Goal: Task Accomplishment & Management: Use online tool/utility

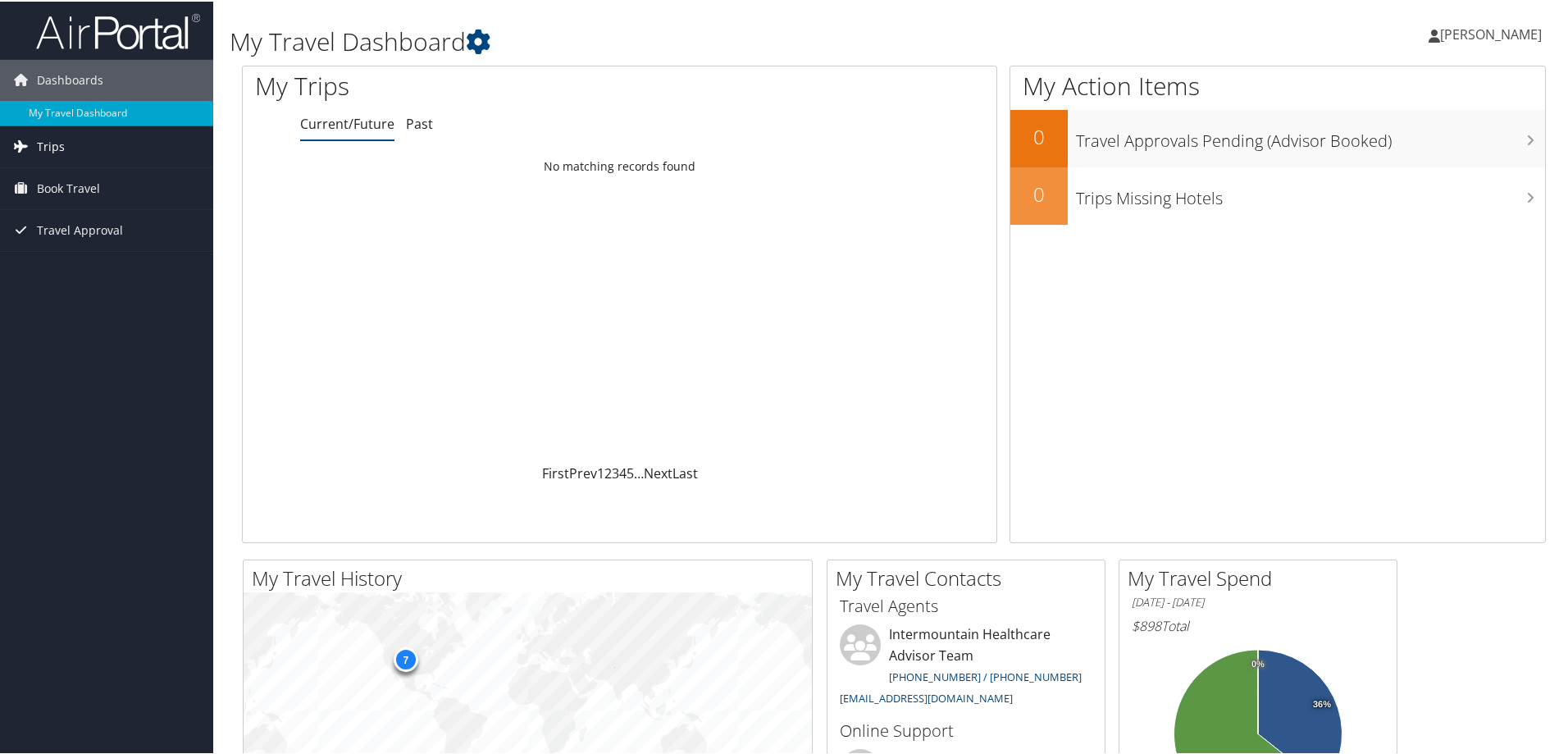
click at [54, 140] on span "Trips" at bounding box center [51, 145] width 28 height 41
click at [60, 179] on link "Current/Future Trips" at bounding box center [107, 177] width 214 height 24
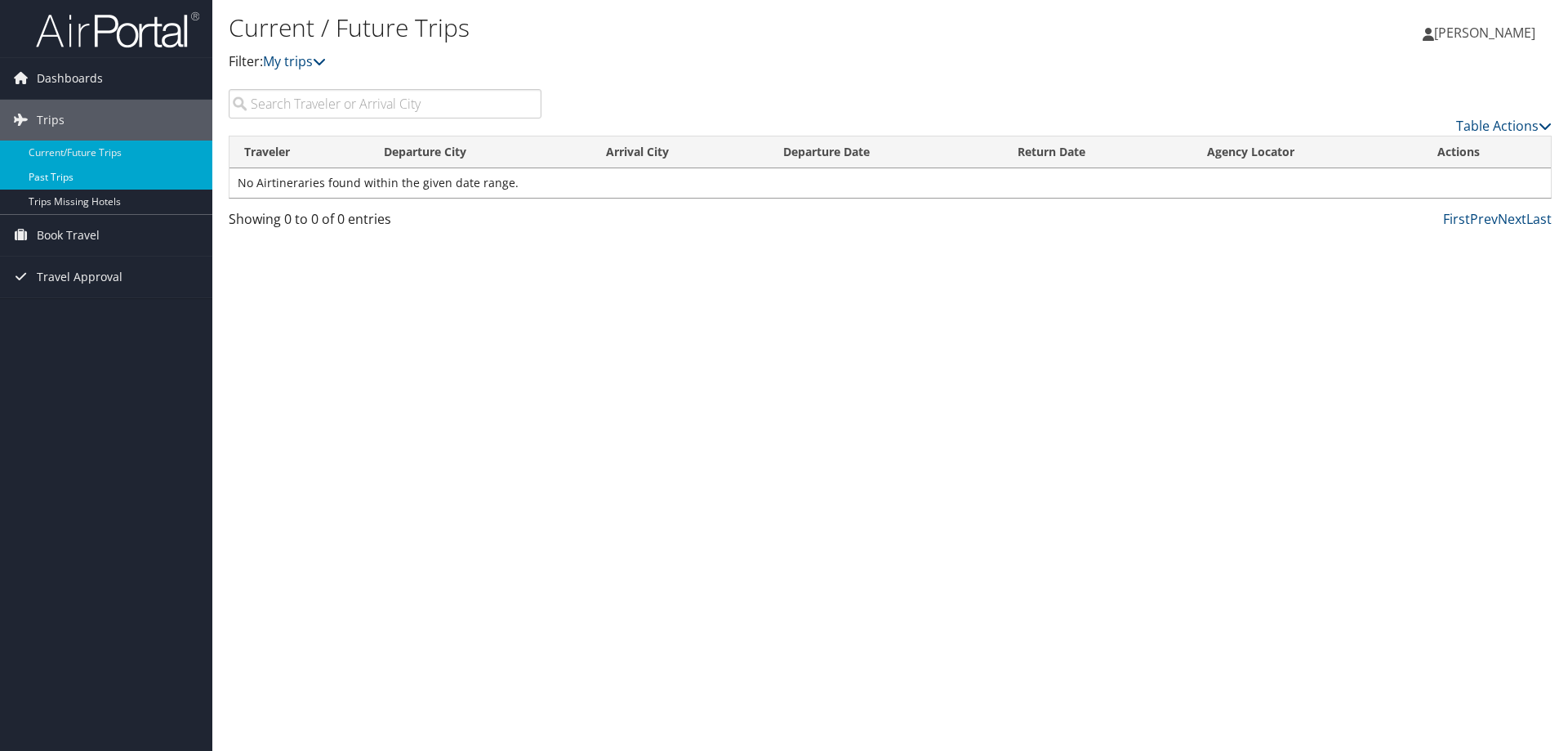
click at [124, 182] on link "Past Trips" at bounding box center [106, 177] width 213 height 24
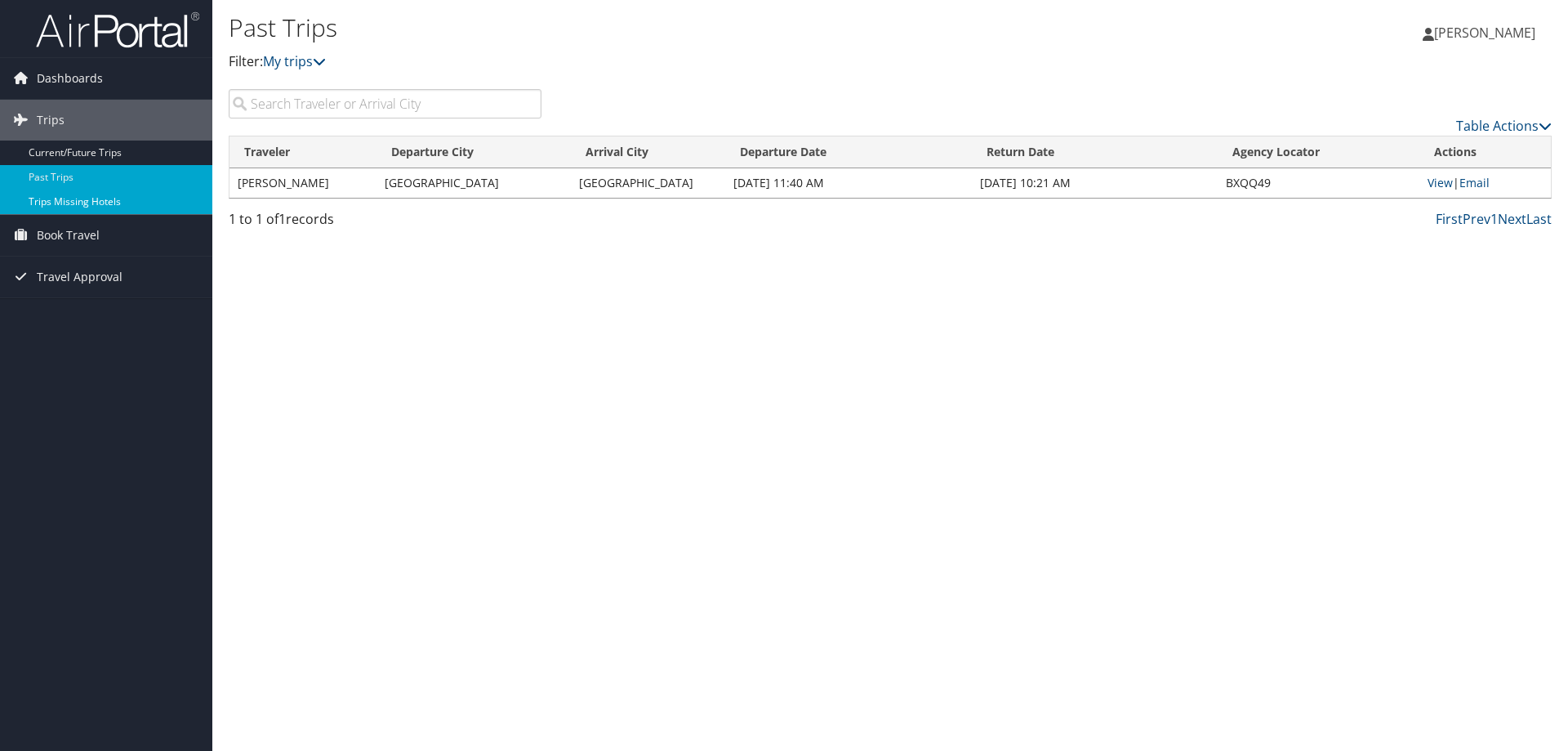
click at [80, 203] on link "Trips Missing Hotels" at bounding box center [106, 202] width 213 height 24
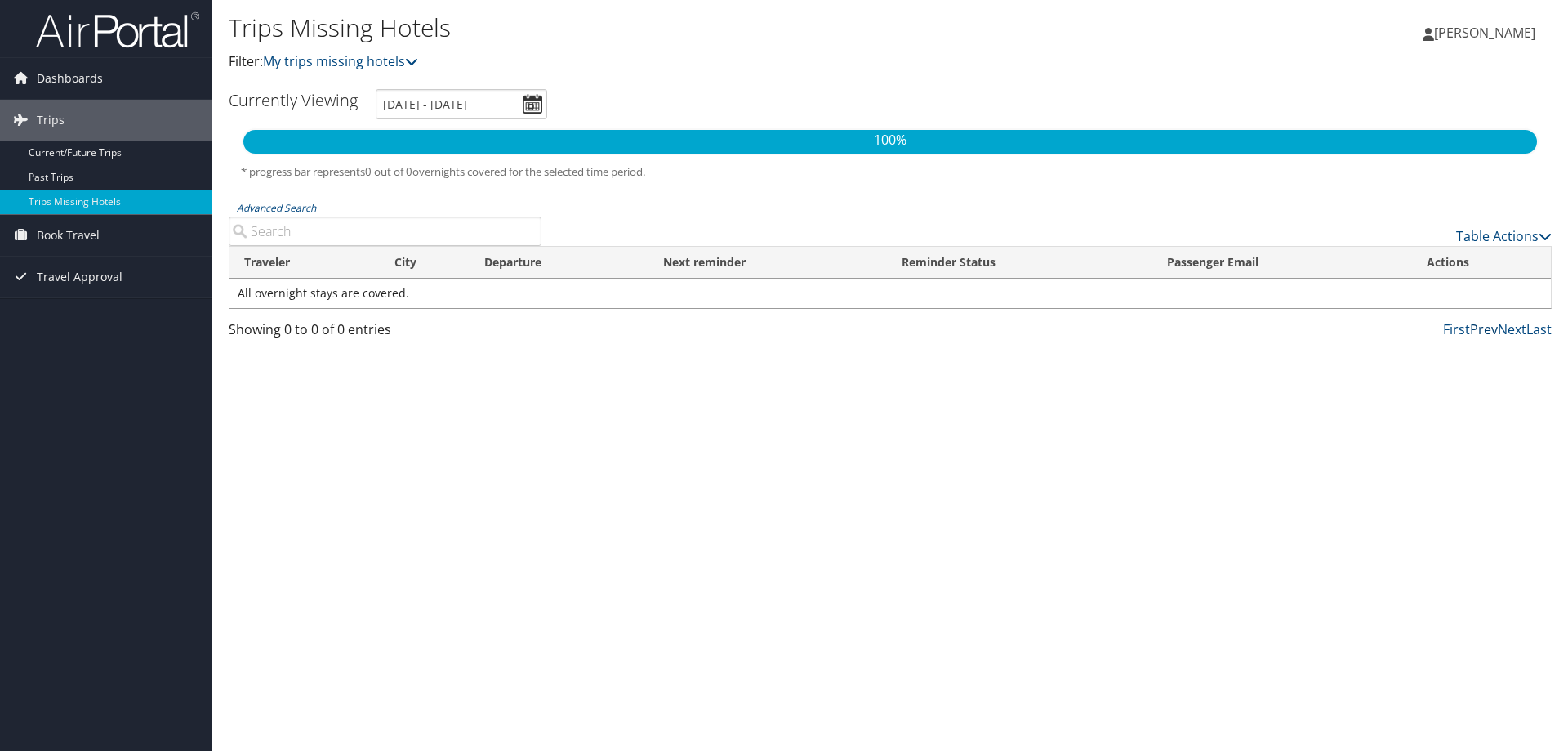
click at [1482, 329] on link "Prev" at bounding box center [1484, 328] width 28 height 18
click at [50, 74] on span "Dashboards" at bounding box center [70, 79] width 67 height 41
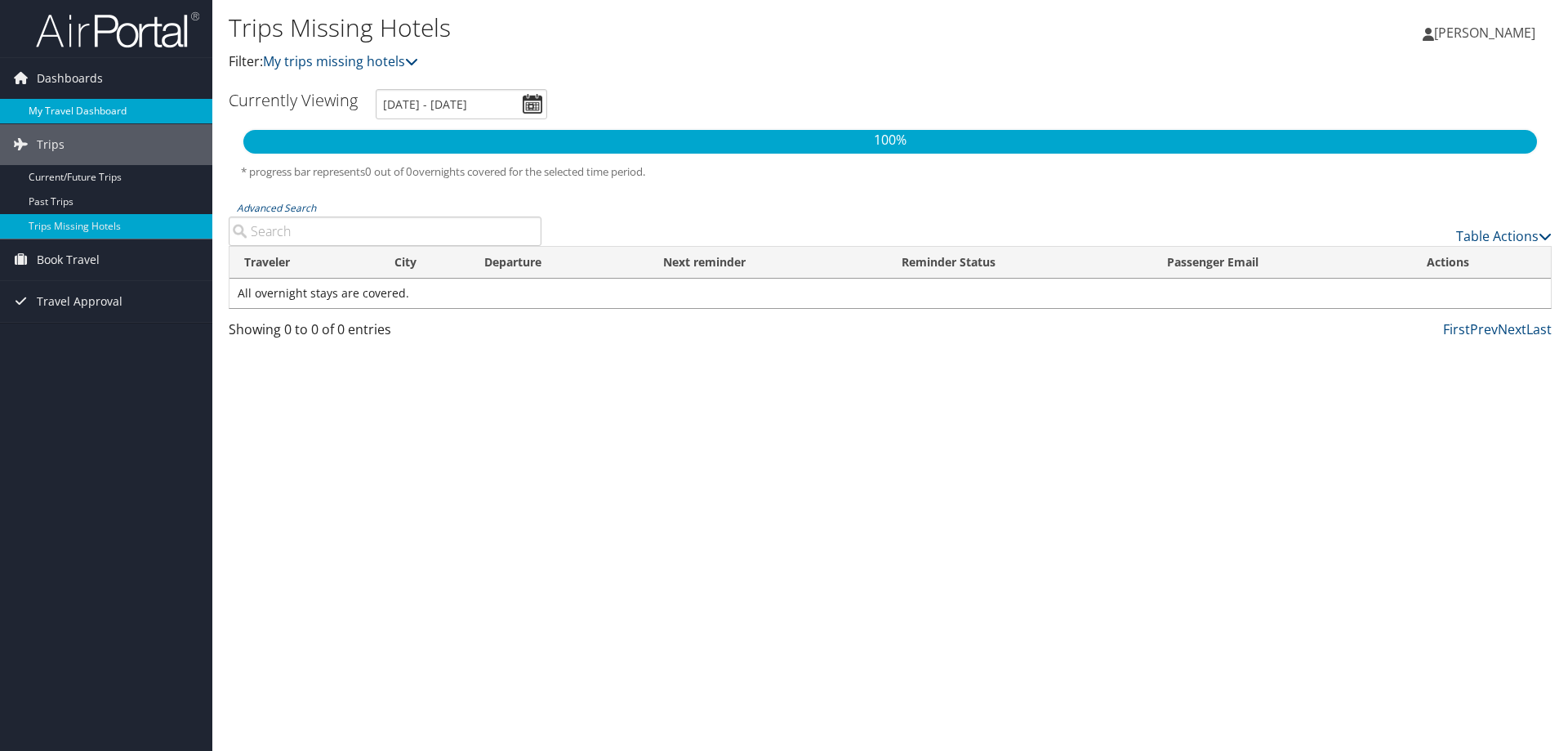
click at [92, 108] on link "My Travel Dashboard" at bounding box center [106, 111] width 213 height 24
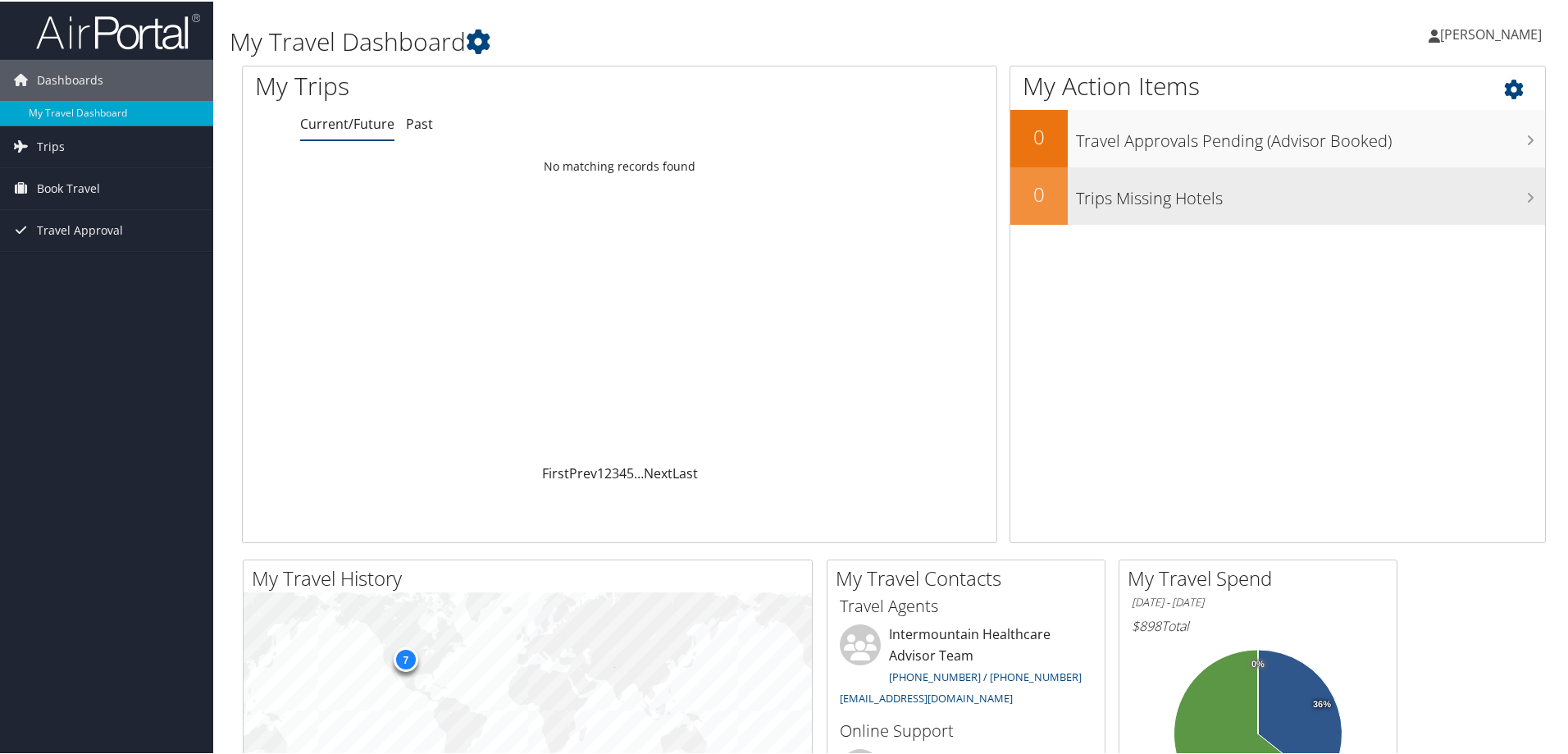
click at [1166, 202] on h3 "Trips Missing Hotels" at bounding box center [1310, 193] width 469 height 32
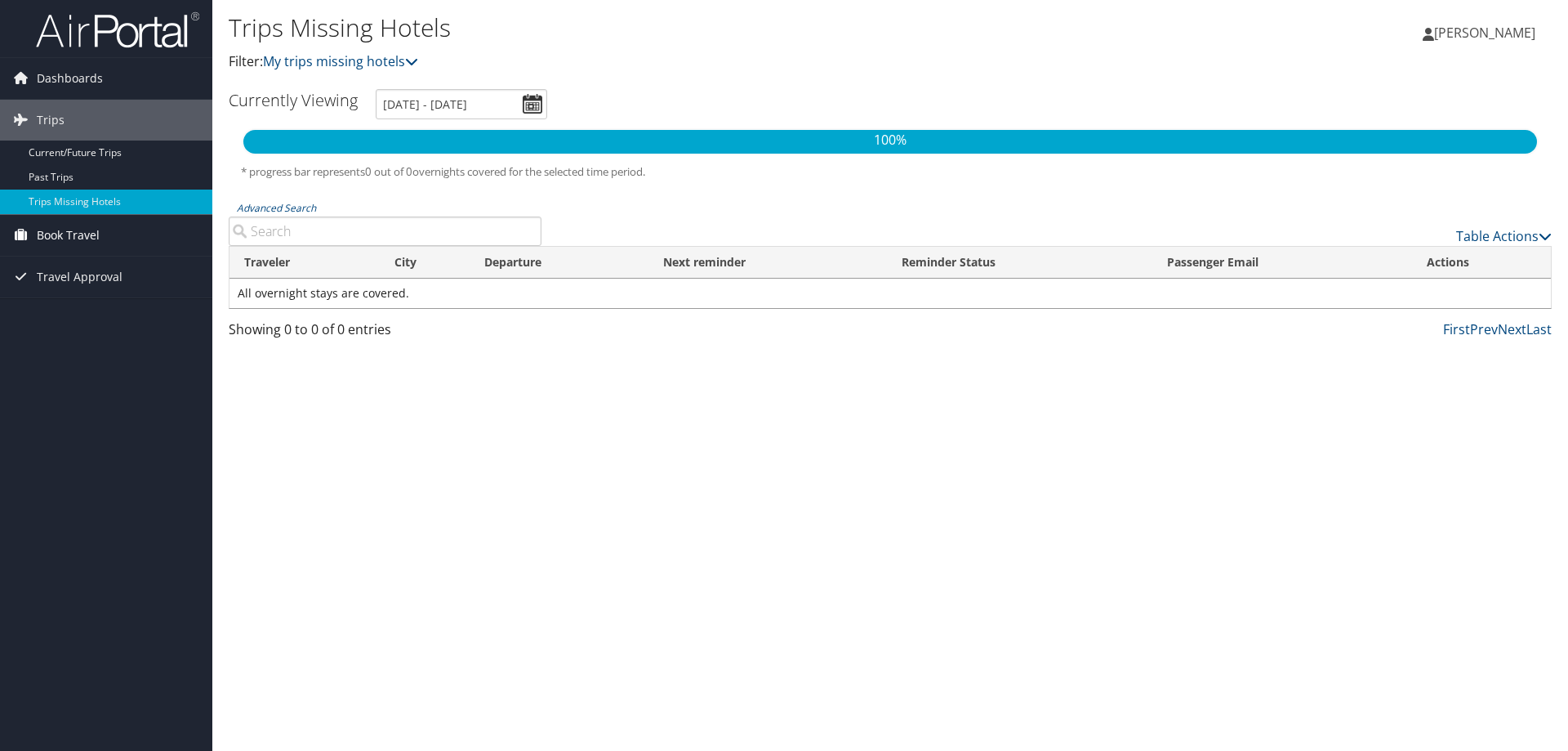
click at [71, 234] on span "Book Travel" at bounding box center [68, 235] width 63 height 41
click at [87, 301] on link "Approval Request (Beta)" at bounding box center [106, 292] width 213 height 24
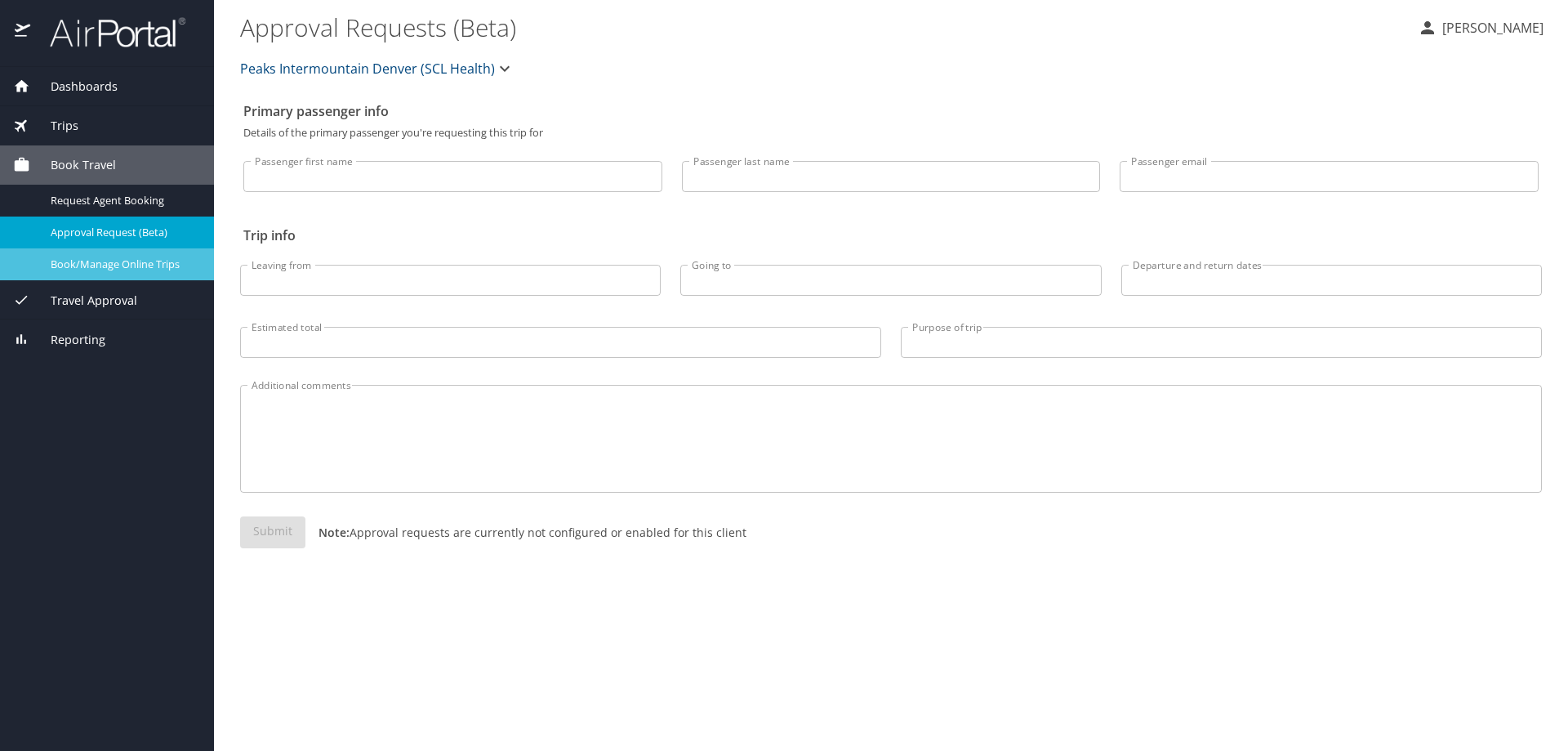
click at [76, 265] on span "Book/Manage Online Trips" at bounding box center [122, 264] width 143 height 16
